Goal: Task Accomplishment & Management: Use online tool/utility

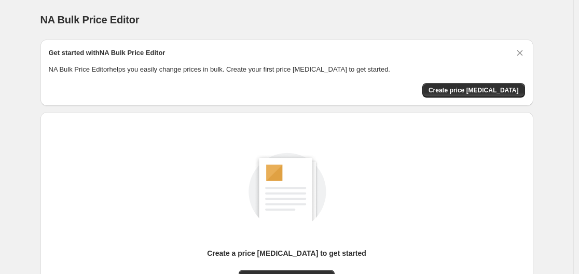
scroll to position [104, 0]
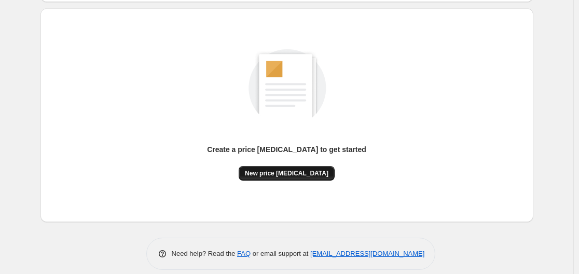
click at [296, 176] on span "New price change job" at bounding box center [287, 173] width 84 height 8
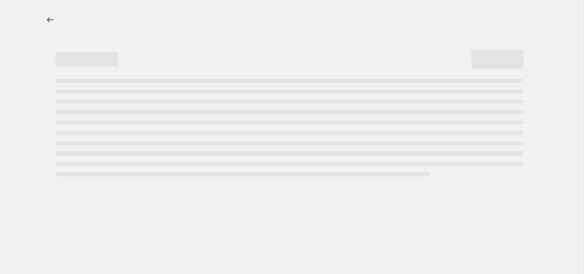
select select "percentage"
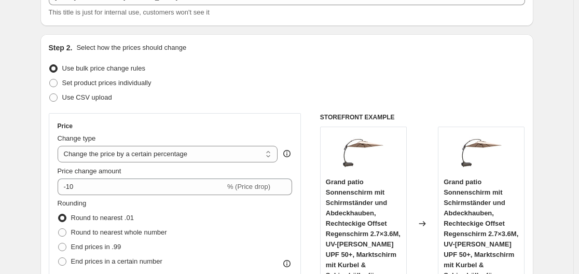
scroll to position [156, 0]
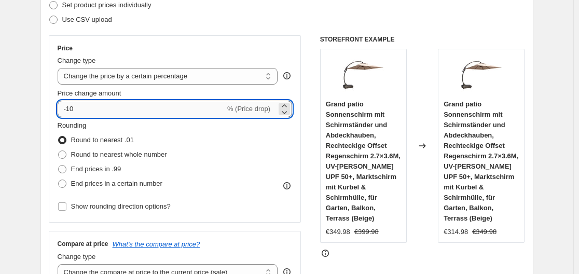
click at [214, 108] on input "-10" at bounding box center [142, 109] width 168 height 17
type input "-1"
type input "-35"
click at [298, 7] on div "Set product prices individually" at bounding box center [287, 5] width 476 height 15
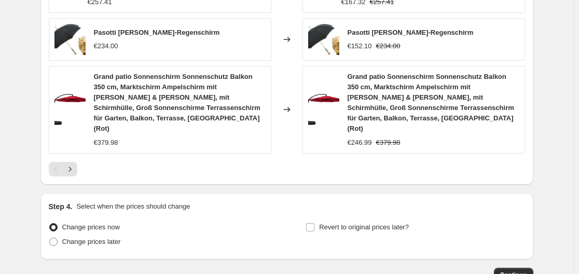
scroll to position [871, 0]
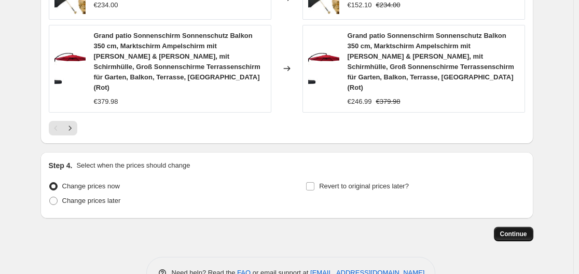
click at [516, 230] on span "Continue" at bounding box center [513, 234] width 27 height 8
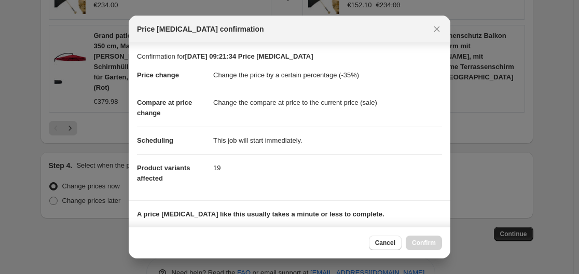
scroll to position [163, 0]
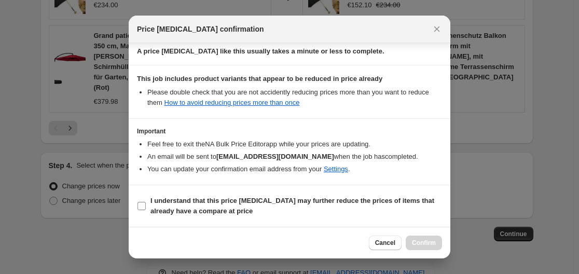
click at [343, 201] on b "I understand that this price change job may further reduce the prices of items …" at bounding box center [292, 206] width 284 height 18
click at [146, 202] on input "I understand that this price change job may further reduce the prices of items …" at bounding box center [142, 206] width 8 height 8
checkbox input "true"
click at [417, 240] on span "Confirm" at bounding box center [424, 243] width 24 height 8
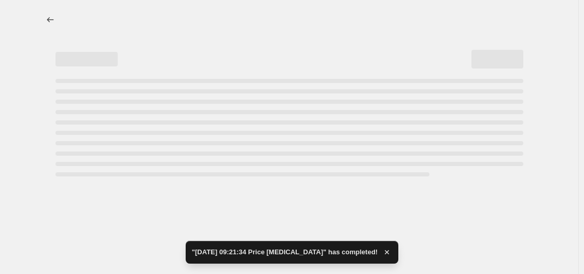
select select "percentage"
